Goal: Task Accomplishment & Management: Complete application form

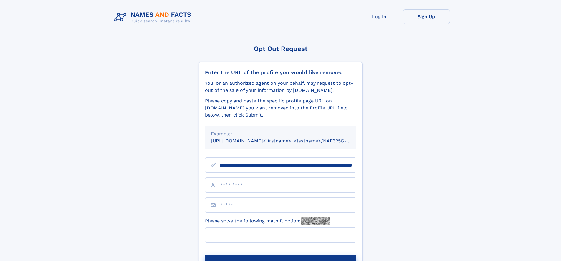
scroll to position [0, 66]
type input "**********"
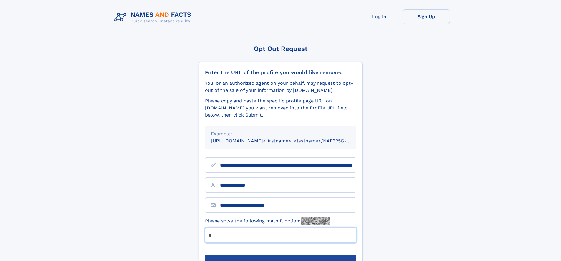
type input "*"
click at [280, 255] on button "Submit Opt Out Request" at bounding box center [280, 264] width 151 height 19
